Goal: Task Accomplishment & Management: Manage account settings

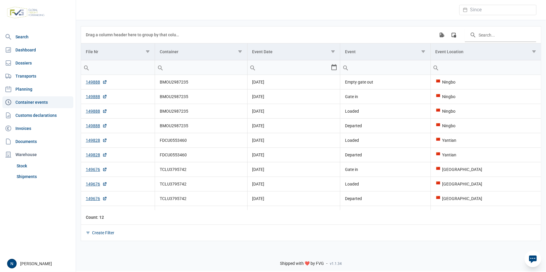
click at [41, 258] on div "Open user menu N [PERSON_NAME]" at bounding box center [38, 263] width 76 height 17
click at [40, 263] on div "Open user menu N [PERSON_NAME]" at bounding box center [39, 263] width 65 height 9
click at [24, 261] on div "Open user menu N [PERSON_NAME]" at bounding box center [39, 263] width 65 height 9
click at [11, 264] on div "N" at bounding box center [11, 263] width 9 height 9
click at [30, 240] on link "Sign out" at bounding box center [43, 239] width 57 height 11
